Goal: Navigation & Orientation: Find specific page/section

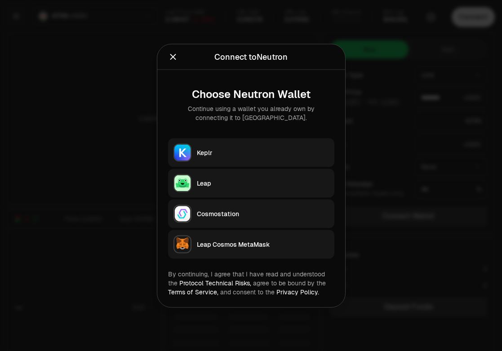
click at [244, 150] on div "Keplr" at bounding box center [263, 152] width 132 height 9
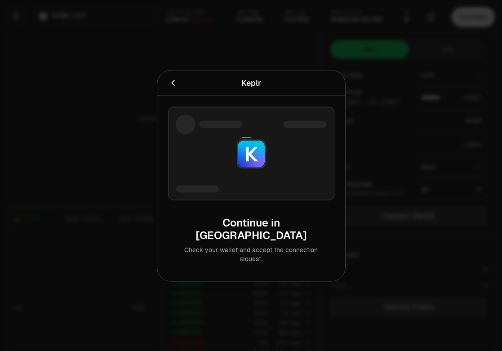
type input "********"
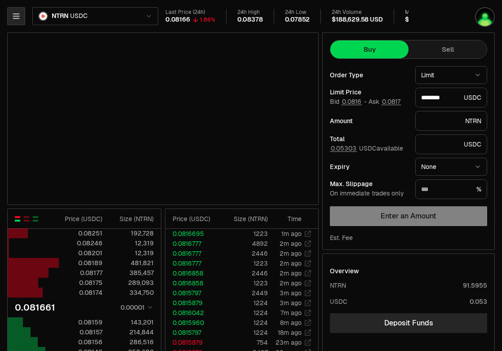
click at [15, 19] on icon "button" at bounding box center [16, 16] width 9 height 9
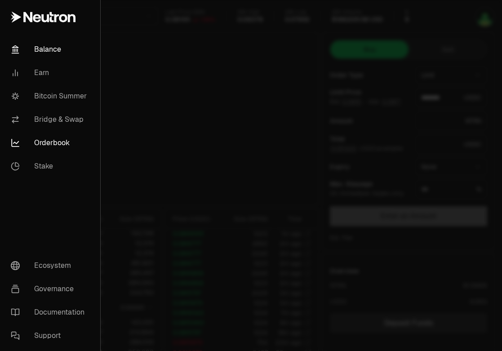
click at [54, 54] on link "Balance" at bounding box center [50, 49] width 93 height 23
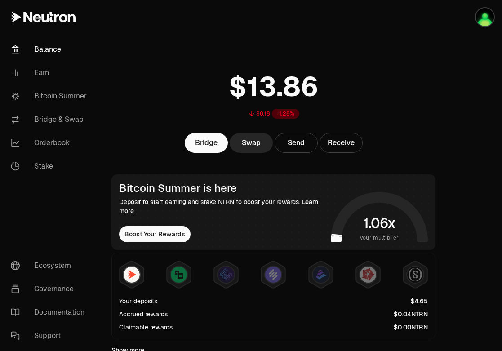
click at [121, 85] on div "$0.18 -1.28%" at bounding box center [273, 92] width 345 height 70
click at [129, 84] on div "$0.18 -1.28%" at bounding box center [273, 92] width 345 height 70
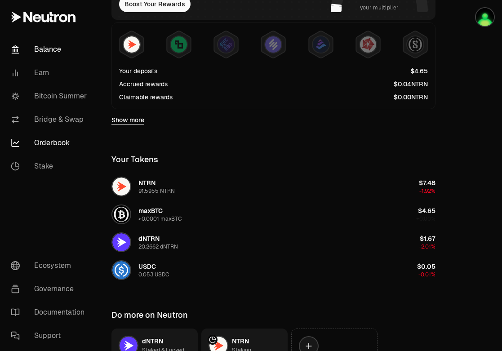
scroll to position [229, 0]
click at [59, 149] on link "Orderbook" at bounding box center [50, 142] width 93 height 23
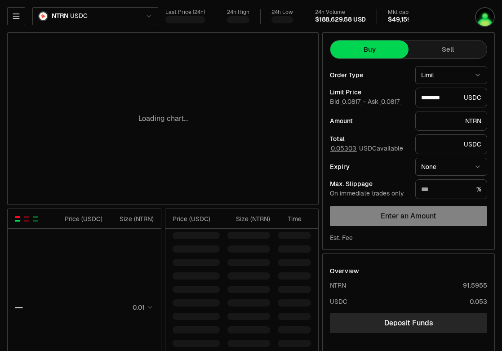
type input "********"
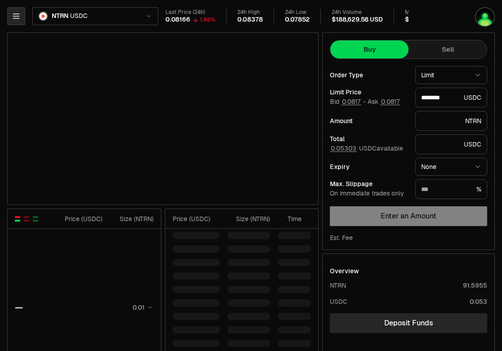
click at [18, 17] on icon "button" at bounding box center [16, 16] width 9 height 9
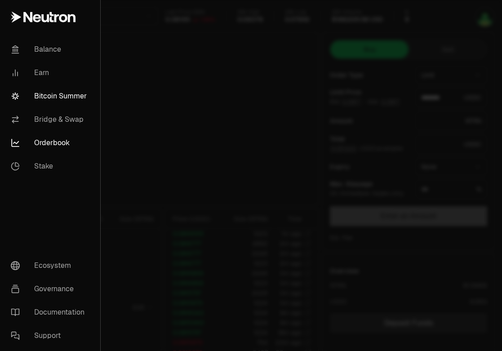
click at [61, 97] on link "Bitcoin Summer" at bounding box center [50, 95] width 93 height 23
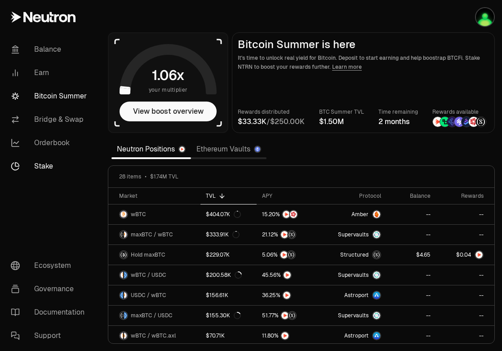
click at [45, 162] on link "Stake" at bounding box center [50, 165] width 93 height 23
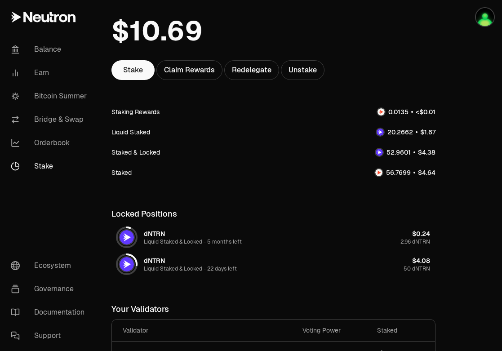
scroll to position [62, 0]
click at [41, 72] on link "Earn" at bounding box center [50, 72] width 93 height 23
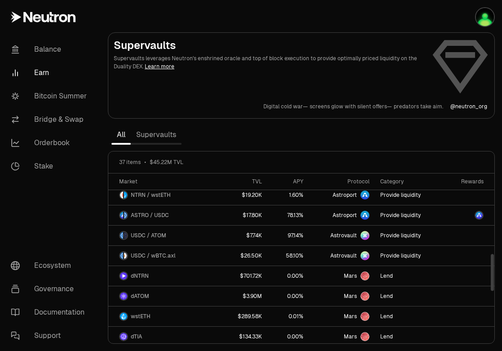
scroll to position [371, 0]
